Goal: Transaction & Acquisition: Purchase product/service

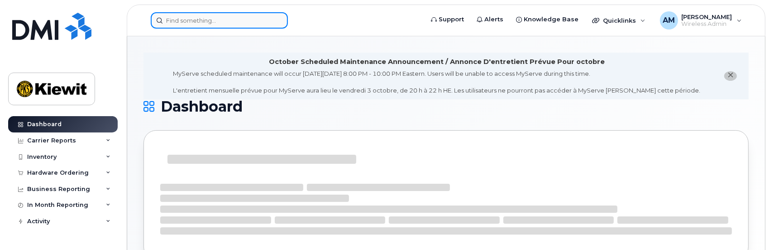
click at [199, 22] on input at bounding box center [219, 20] width 137 height 16
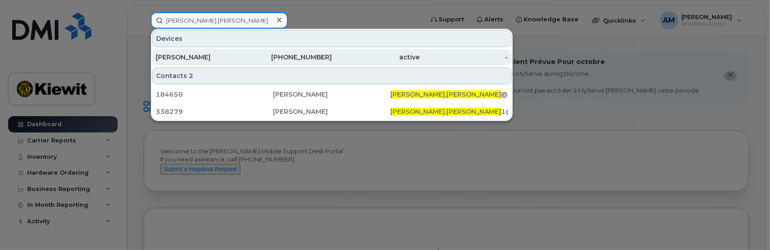
type input "[PERSON_NAME].[PERSON_NAME]"
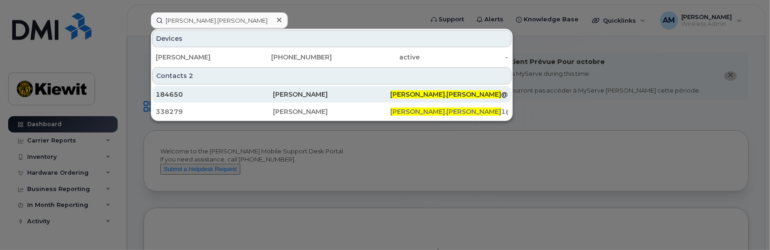
drag, startPoint x: 175, startPoint y: 57, endPoint x: 418, endPoint y: 91, distance: 245.6
click at [175, 57] on div "[PERSON_NAME]" at bounding box center [200, 57] width 88 height 9
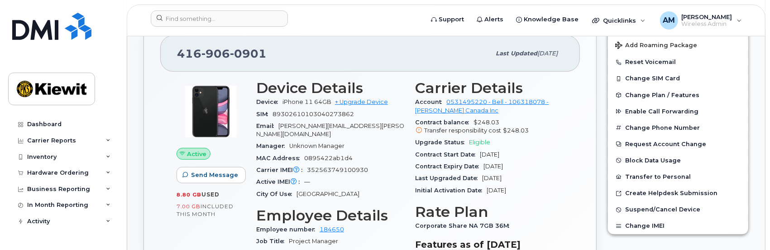
scroll to position [226, 0]
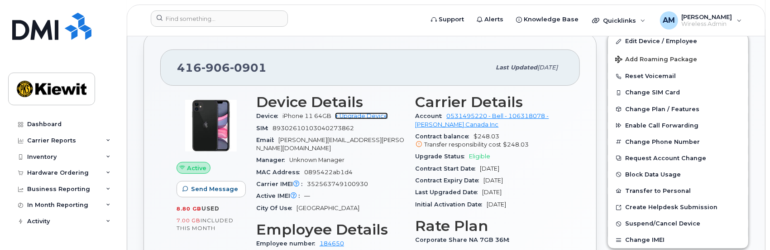
drag, startPoint x: 367, startPoint y: 113, endPoint x: 140, endPoint y: 116, distance: 226.5
click at [367, 113] on link "+ Upgrade Device" at bounding box center [361, 115] width 53 height 7
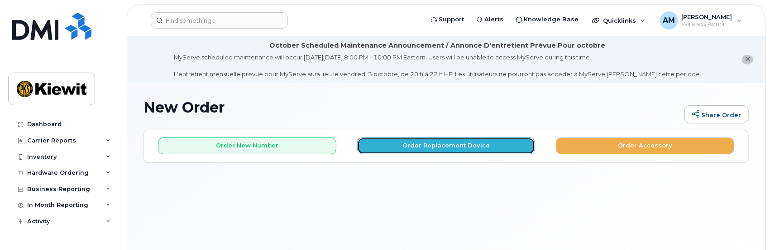
click at [439, 145] on button "Order Replacement Device" at bounding box center [446, 145] width 178 height 17
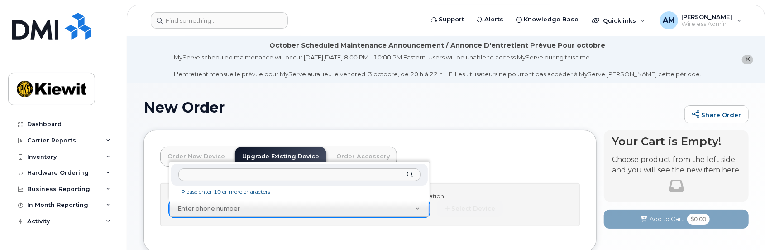
drag, startPoint x: 232, startPoint y: 205, endPoint x: 228, endPoint y: 208, distance: 4.9
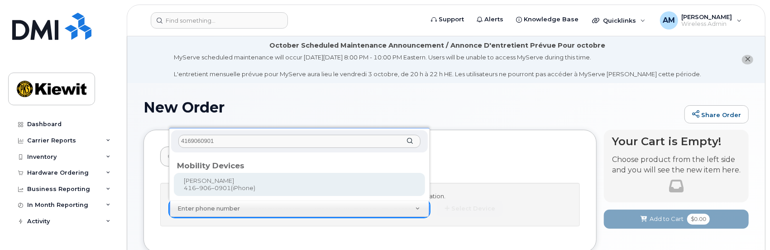
type input "4169060901"
type input "179940"
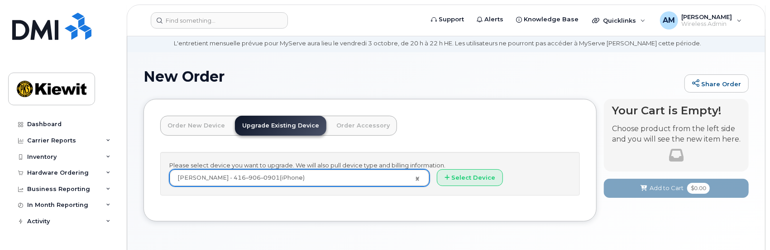
scroll to position [45, 0]
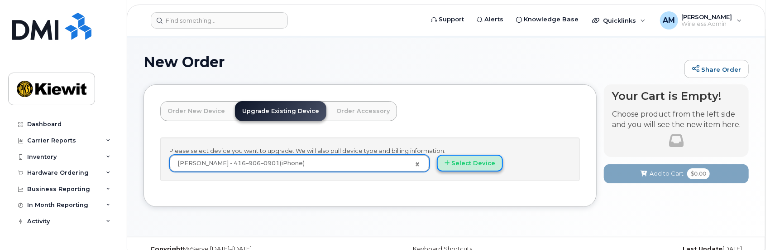
click at [468, 165] on button "Select Device" at bounding box center [470, 162] width 66 height 17
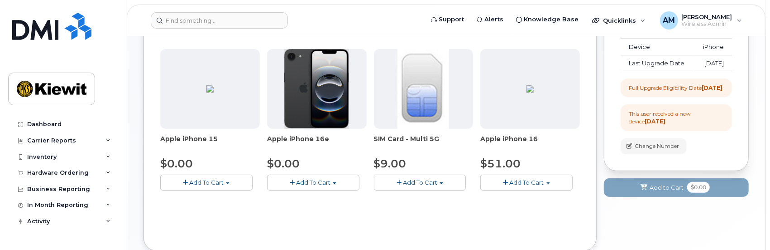
scroll to position [226, 0]
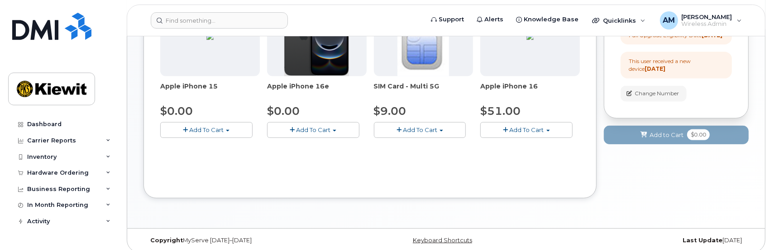
click at [506, 129] on span "button" at bounding box center [506, 130] width 5 height 6
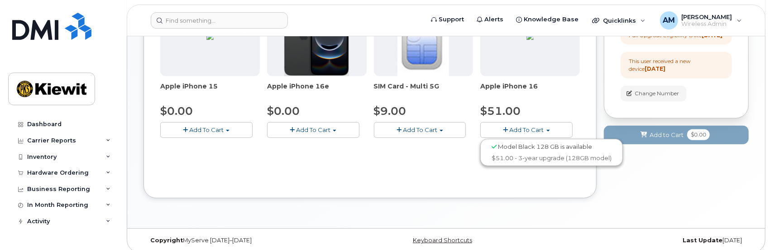
click at [292, 128] on span "button" at bounding box center [292, 130] width 5 height 6
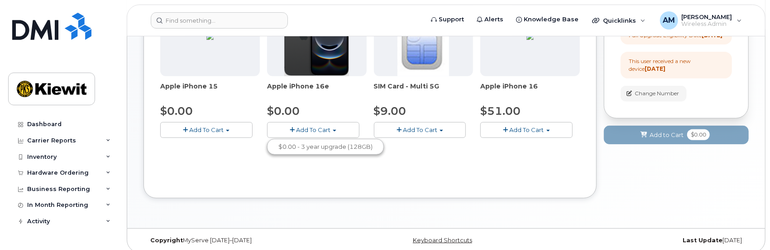
click at [205, 130] on span "Add To Cart" at bounding box center [206, 129] width 34 height 7
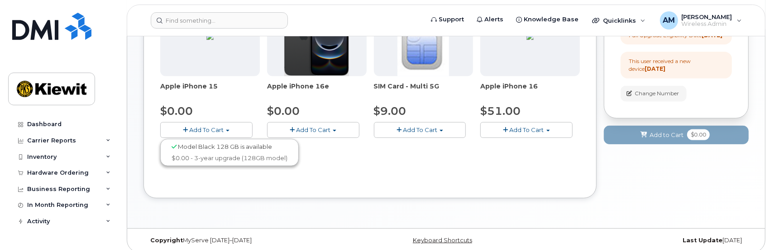
click at [360, 168] on div "Use Suspended Line Jay Wong 4169060901 No No change Yes Use Inventory No No Yes…" at bounding box center [370, 69] width 420 height 226
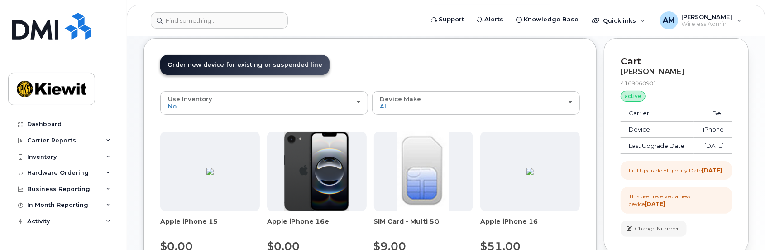
scroll to position [91, 0]
